Goal: Find contact information: Find contact information

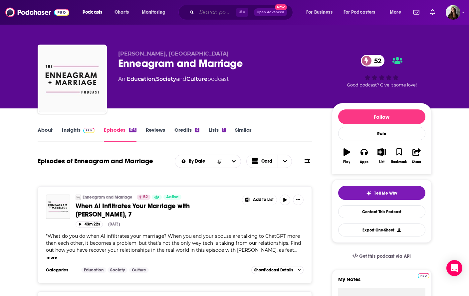
click at [213, 17] on input "Search podcasts, credits, & more..." at bounding box center [216, 12] width 39 height 11
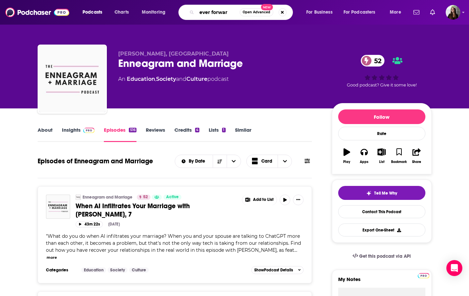
type input "ever forward"
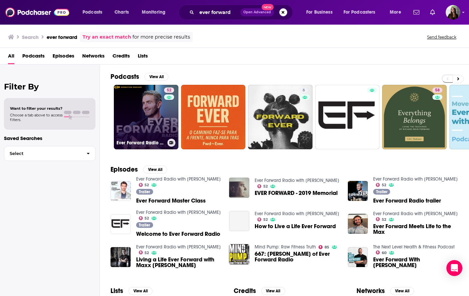
click at [161, 117] on link "52 Ever Forward Radio with [PERSON_NAME]" at bounding box center [146, 117] width 65 height 65
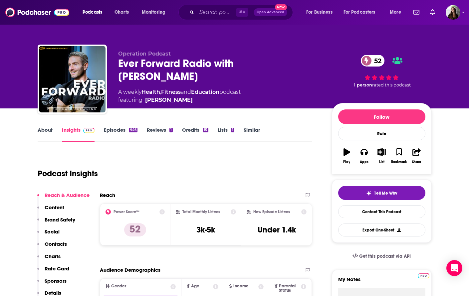
click at [112, 133] on link "Episodes 946" at bounding box center [120, 134] width 33 height 15
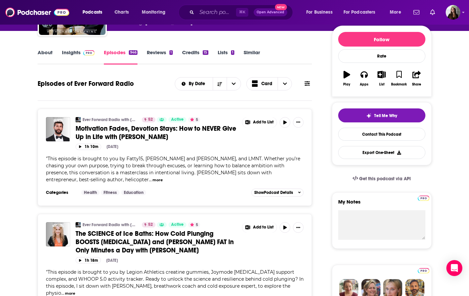
scroll to position [76, 0]
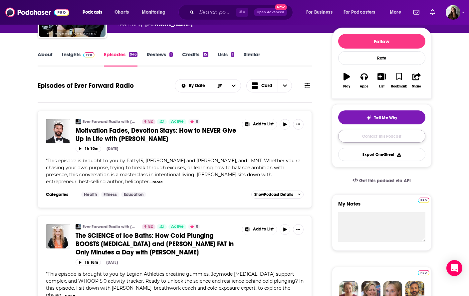
click at [387, 137] on link "Contact This Podcast" at bounding box center [381, 136] width 87 height 13
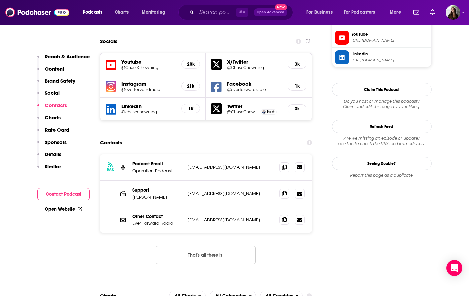
scroll to position [644, 0]
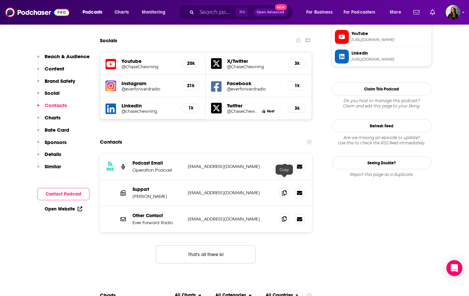
click at [287, 214] on span at bounding box center [284, 219] width 10 height 10
click at [282, 161] on span at bounding box center [284, 166] width 10 height 10
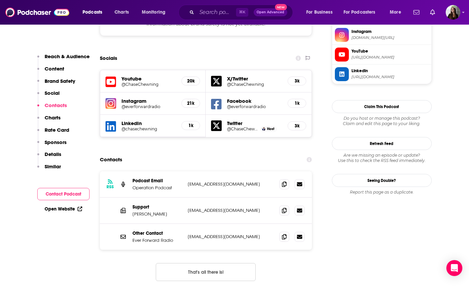
scroll to position [626, 0]
click at [110, 76] on icon at bounding box center [110, 82] width 11 height 12
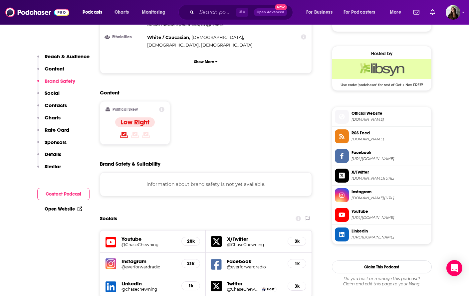
scroll to position [465, 0]
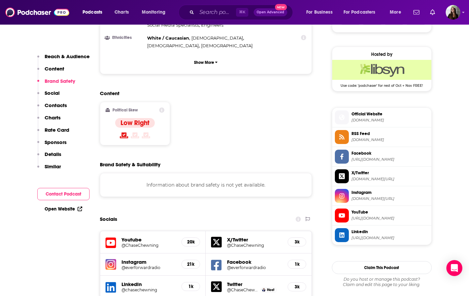
click at [359, 197] on span "[DOMAIN_NAME][URL]" at bounding box center [389, 198] width 77 height 5
